Goal: Task Accomplishment & Management: Manage account settings

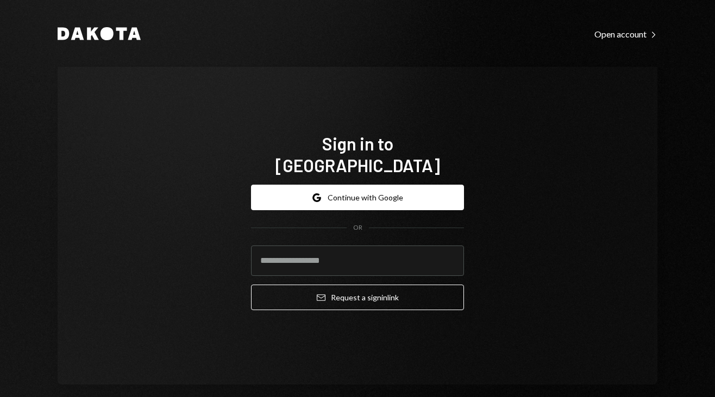
type input "**********"
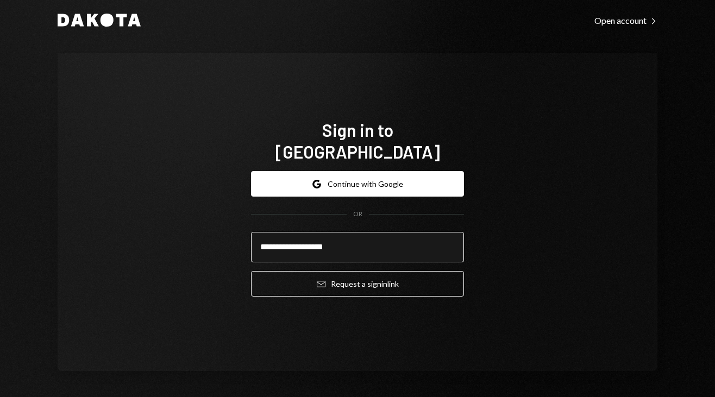
click at [251, 271] on button "Email Request a sign in link" at bounding box center [357, 284] width 213 height 26
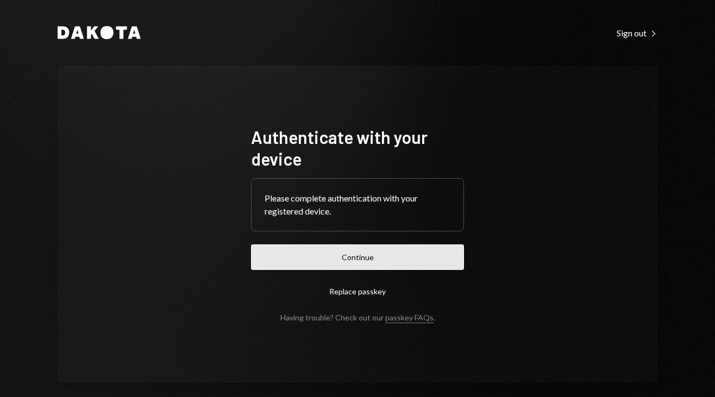
click at [347, 259] on button "Continue" at bounding box center [357, 258] width 213 height 26
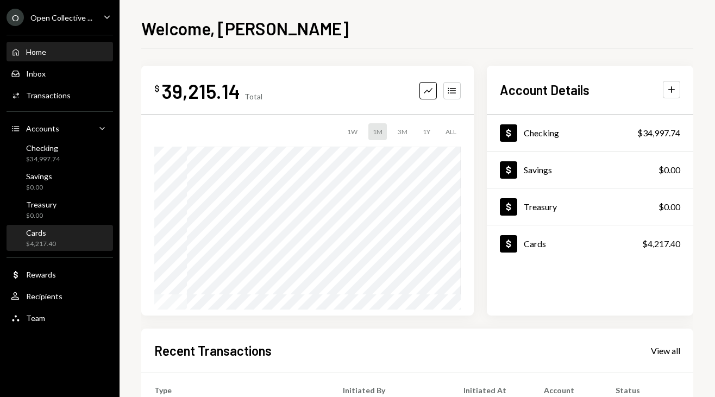
click at [52, 245] on div "$4,217.40" at bounding box center [41, 244] width 30 height 9
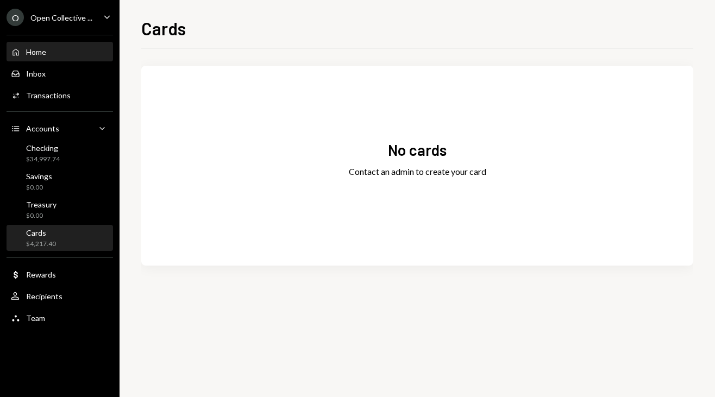
click at [68, 48] on div "Home Home" at bounding box center [60, 52] width 98 height 10
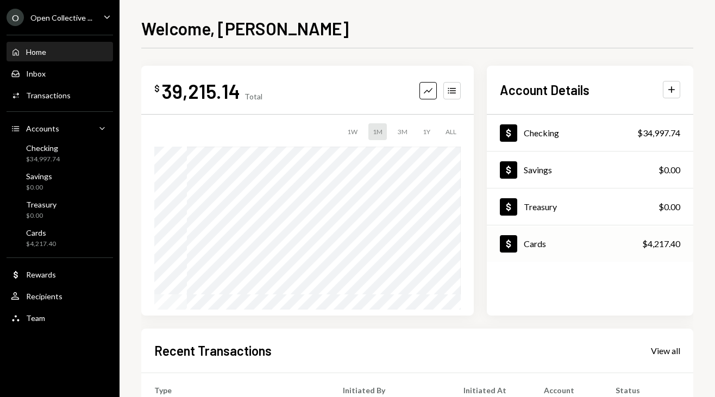
click at [561, 246] on div "Dollar Cards $4,217.40" at bounding box center [590, 244] width 207 height 35
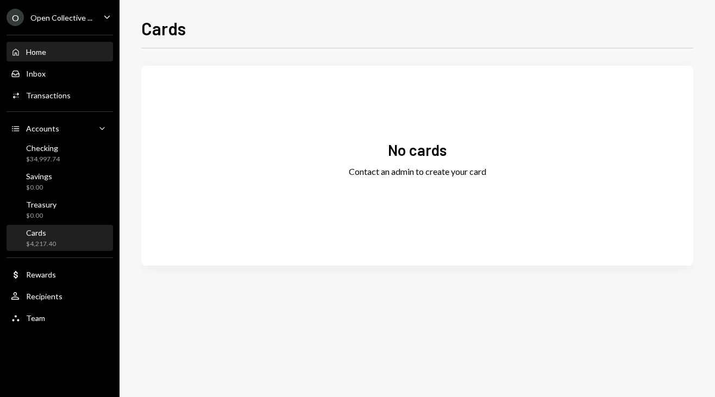
click at [71, 53] on div "Home Home" at bounding box center [60, 52] width 98 height 10
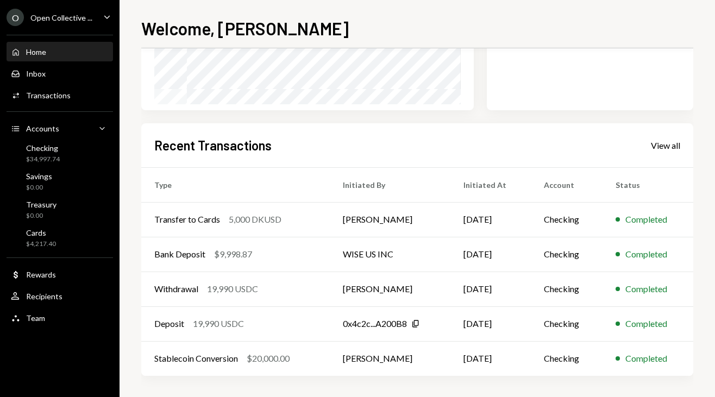
scroll to position [206, 0]
click at [58, 95] on div "Transactions" at bounding box center [48, 95] width 45 height 9
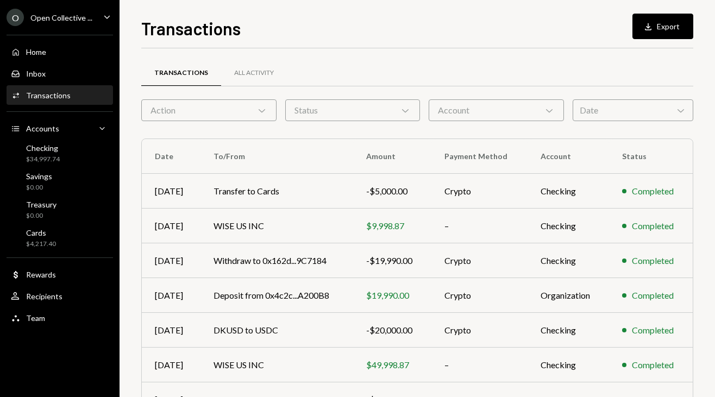
click at [263, 111] on icon "Chevron Down" at bounding box center [262, 110] width 11 height 11
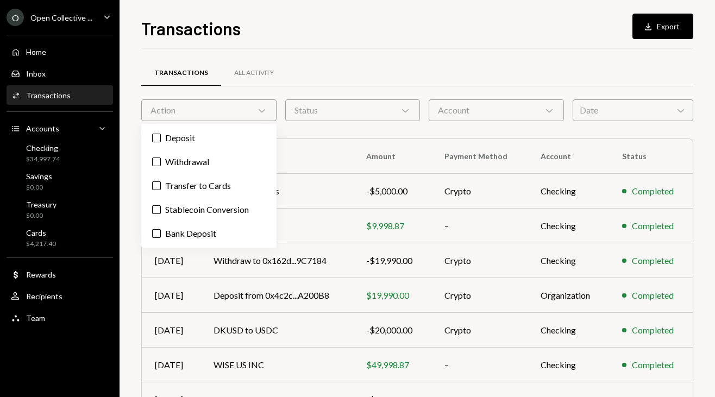
click at [263, 111] on icon "Chevron Down" at bounding box center [262, 110] width 11 height 11
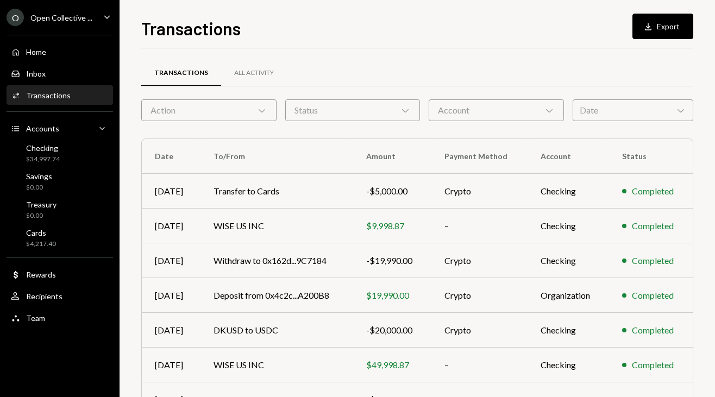
click at [538, 109] on div "Account Chevron Down" at bounding box center [496, 110] width 135 height 22
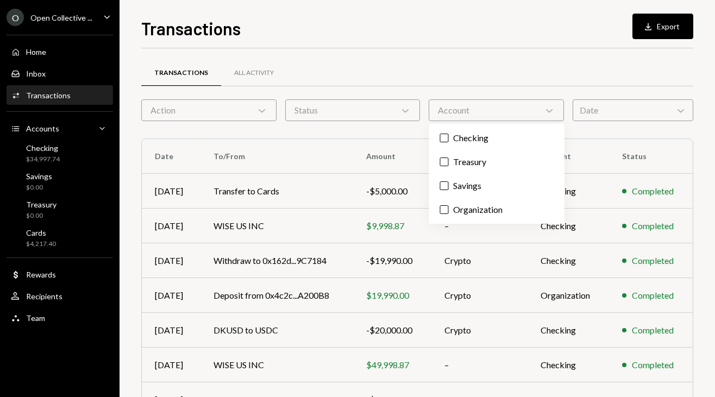
click at [488, 114] on div "Account Chevron Down" at bounding box center [496, 110] width 135 height 22
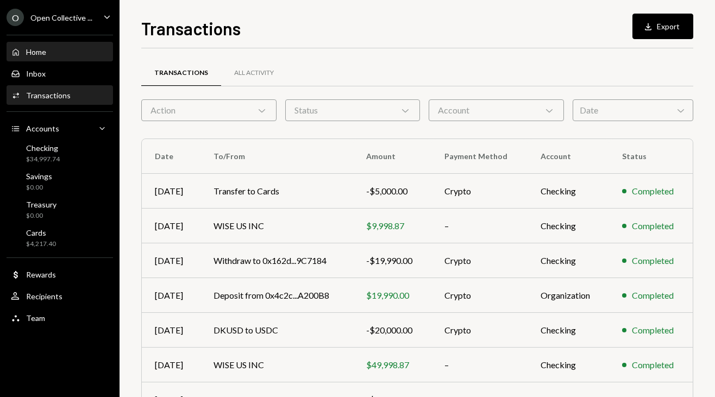
click at [40, 54] on div "Home" at bounding box center [36, 51] width 20 height 9
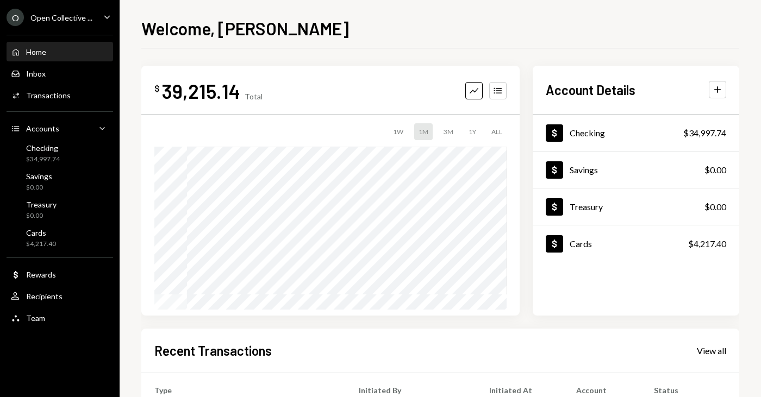
click at [635, 93] on h2 "Account Details" at bounding box center [591, 90] width 90 height 18
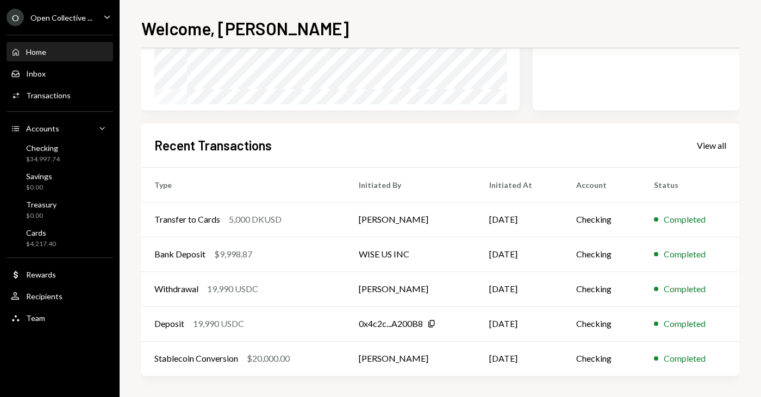
scroll to position [206, 0]
click at [715, 144] on div "View all" at bounding box center [711, 145] width 29 height 11
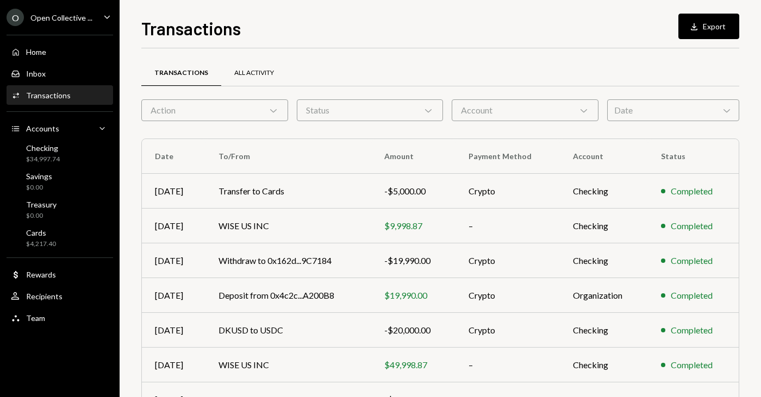
click at [260, 80] on div "All Activity" at bounding box center [254, 73] width 66 height 26
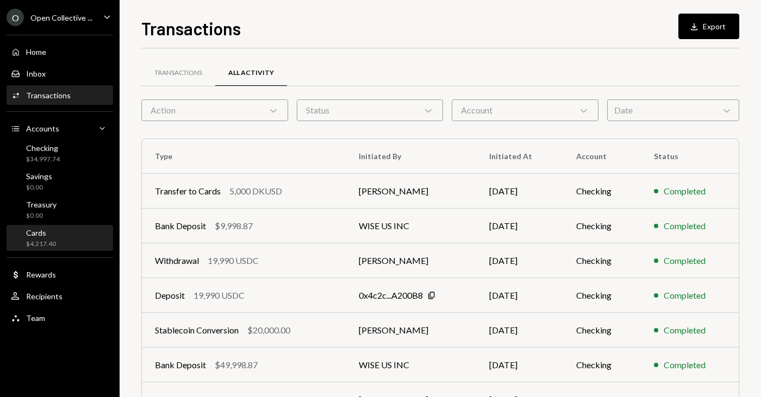
click at [71, 247] on div "Cards $4,217.40" at bounding box center [60, 238] width 98 height 21
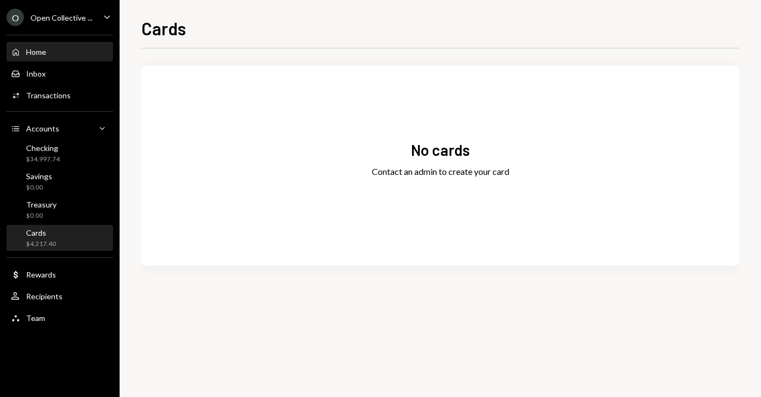
click at [67, 54] on div "Home Home" at bounding box center [60, 52] width 98 height 10
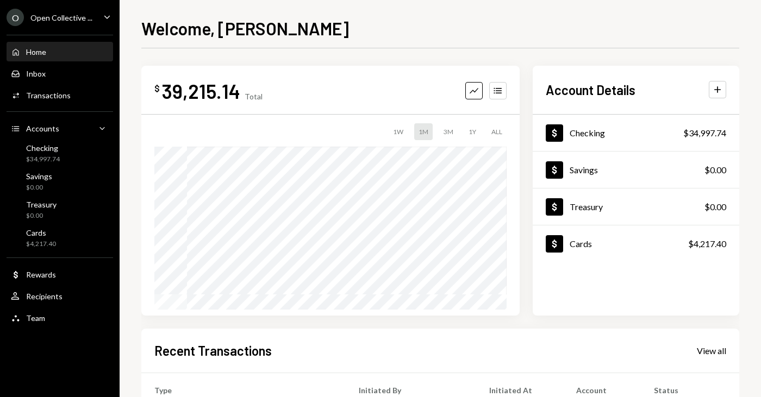
drag, startPoint x: 727, startPoint y: 242, endPoint x: 363, endPoint y: 0, distance: 437.0
